Goal: Information Seeking & Learning: Learn about a topic

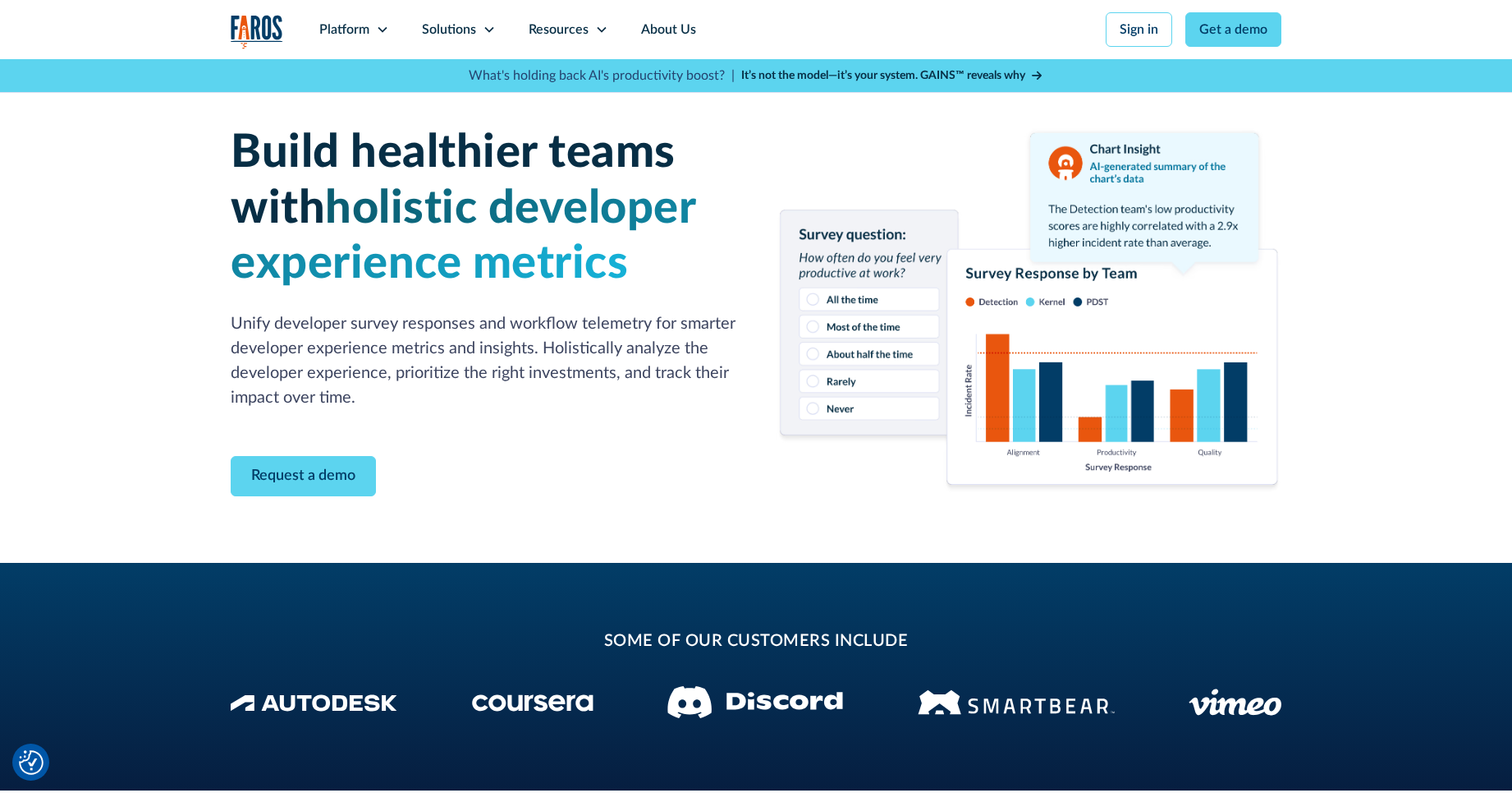
click at [252, 27] on img "home" at bounding box center [257, 31] width 53 height 33
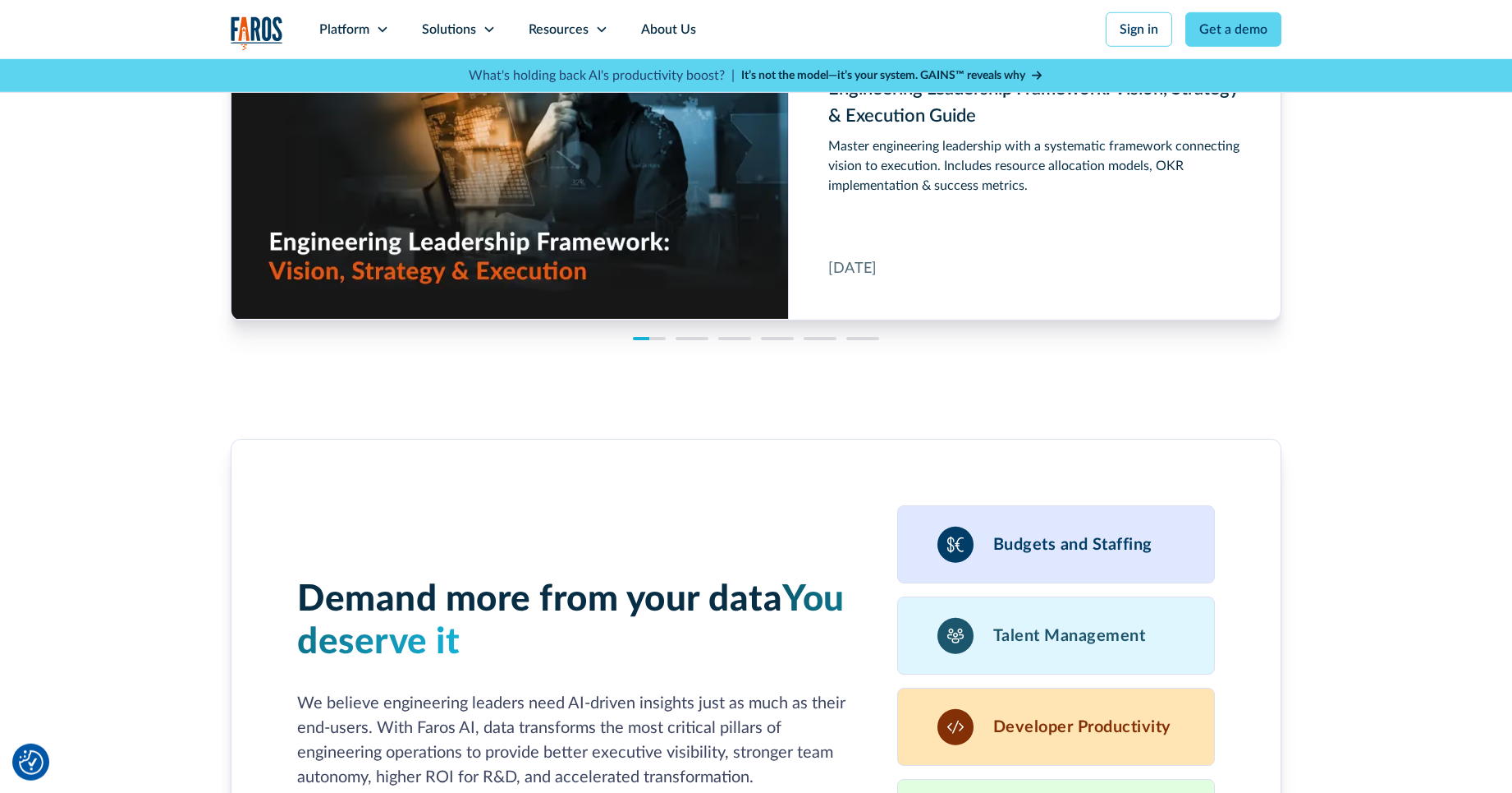
scroll to position [4113, 0]
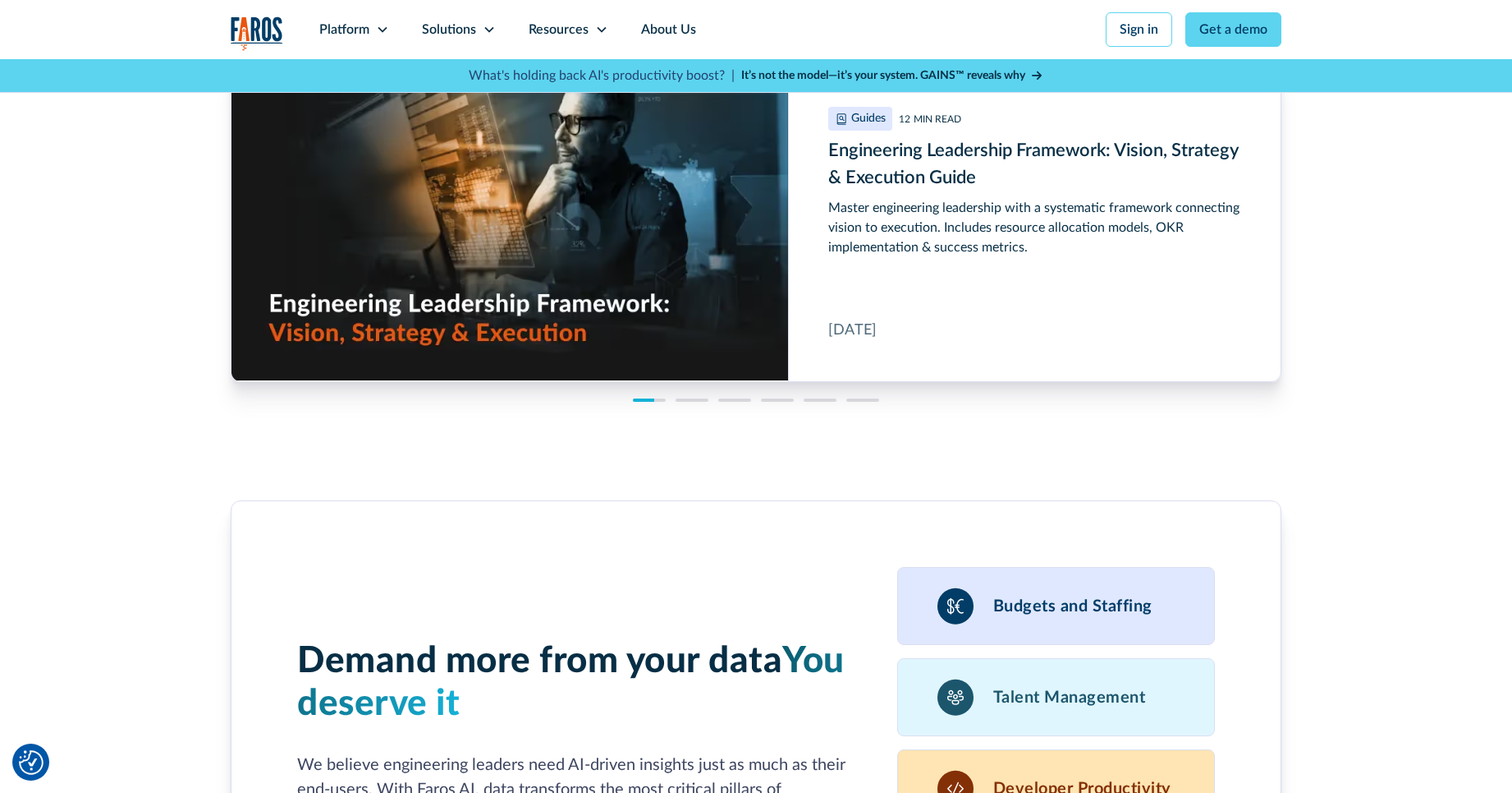
click at [1136, 586] on div "Budgets and Staffing" at bounding box center [1057, 605] width 319 height 78
click at [1072, 603] on h3 "Budgets and Staffing" at bounding box center [1073, 607] width 159 height 20
click at [871, 333] on div "[DATE]" at bounding box center [852, 331] width 48 height 23
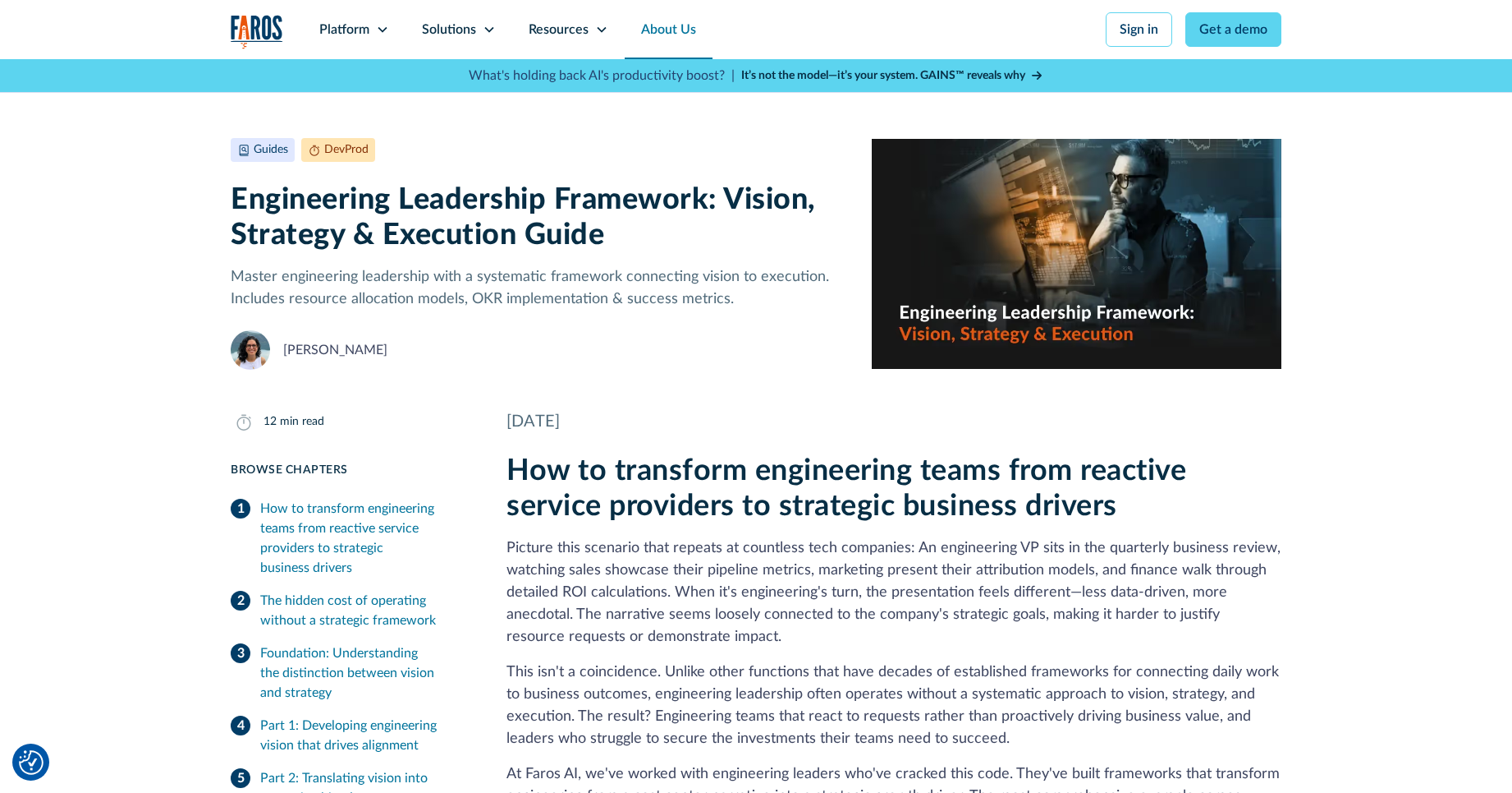
click at [666, 37] on link "About Us" at bounding box center [669, 29] width 88 height 59
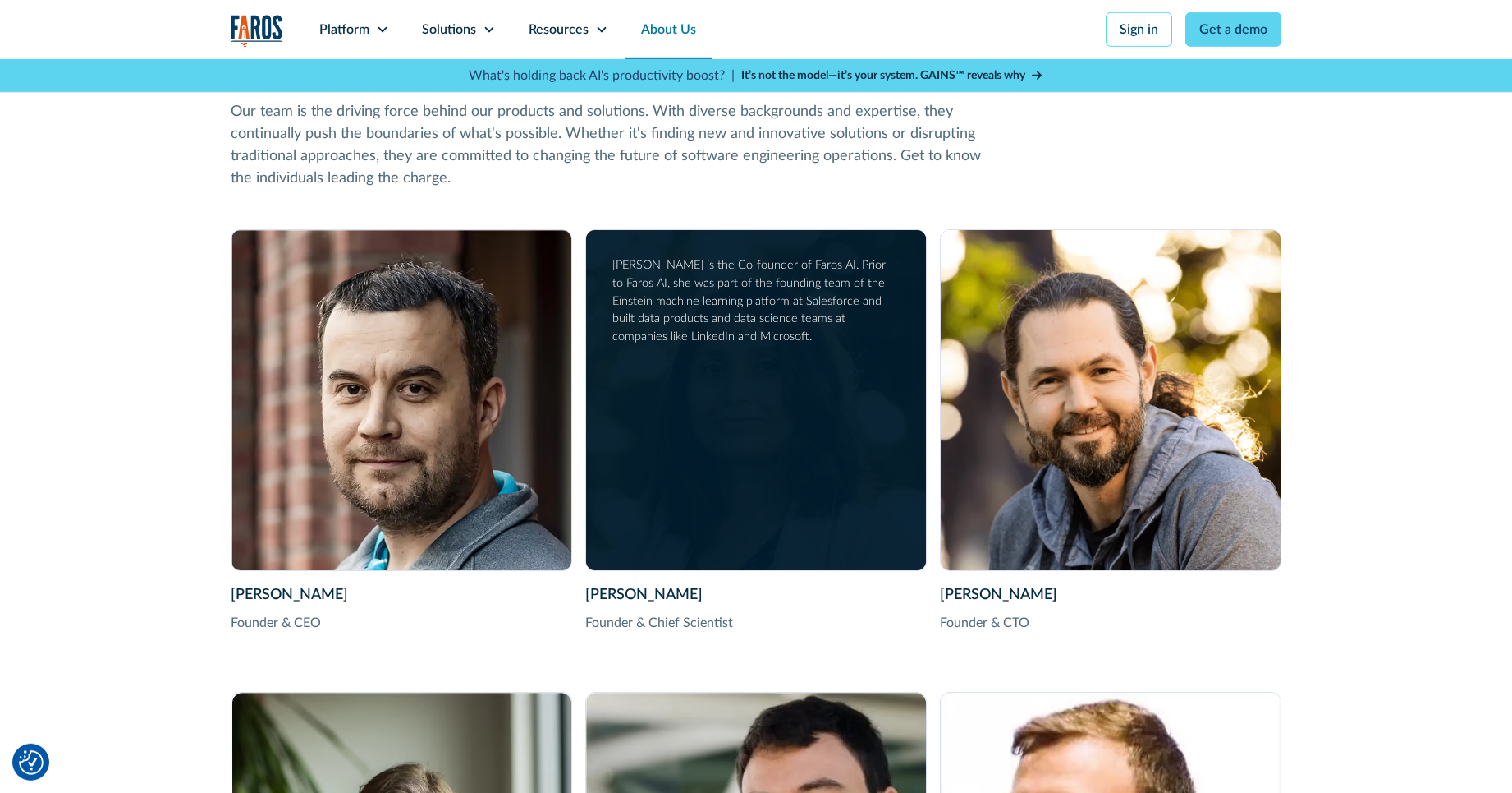
scroll to position [2378, 0]
